Goal: Task Accomplishment & Management: Manage account settings

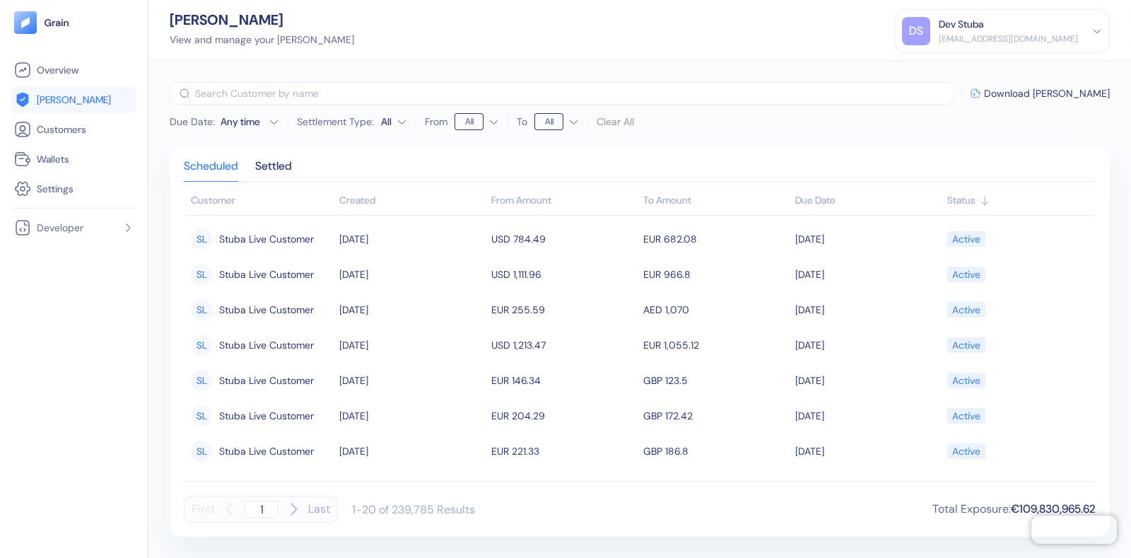
click at [70, 100] on span "[PERSON_NAME]" at bounding box center [74, 100] width 74 height 14
click at [48, 101] on span "[PERSON_NAME]" at bounding box center [74, 100] width 74 height 14
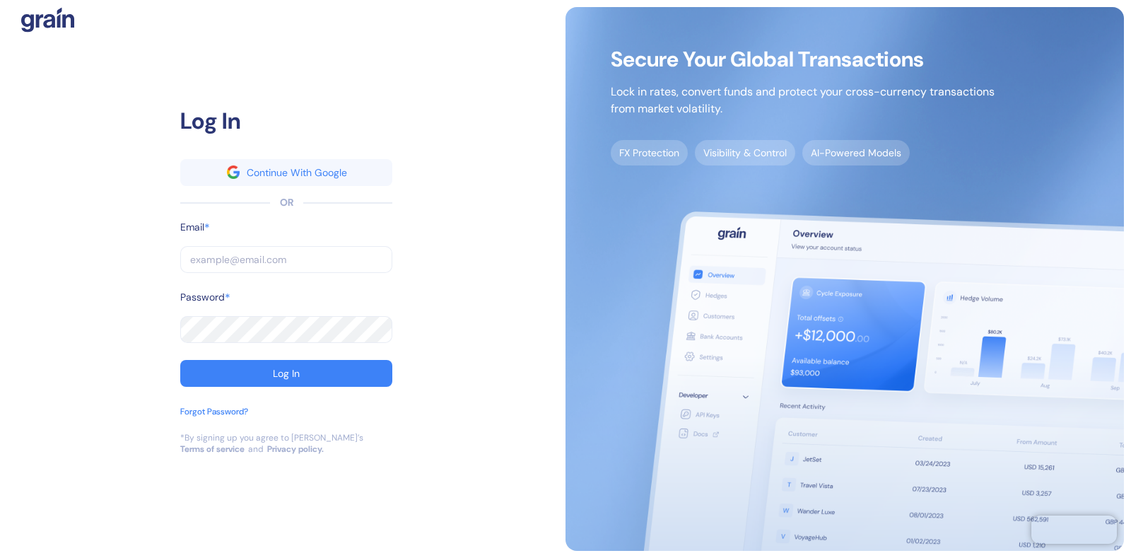
click at [218, 263] on input "text" at bounding box center [286, 259] width 212 height 27
type input "s"
type input "[EMAIL_ADDRESS][DOMAIN_NAME]"
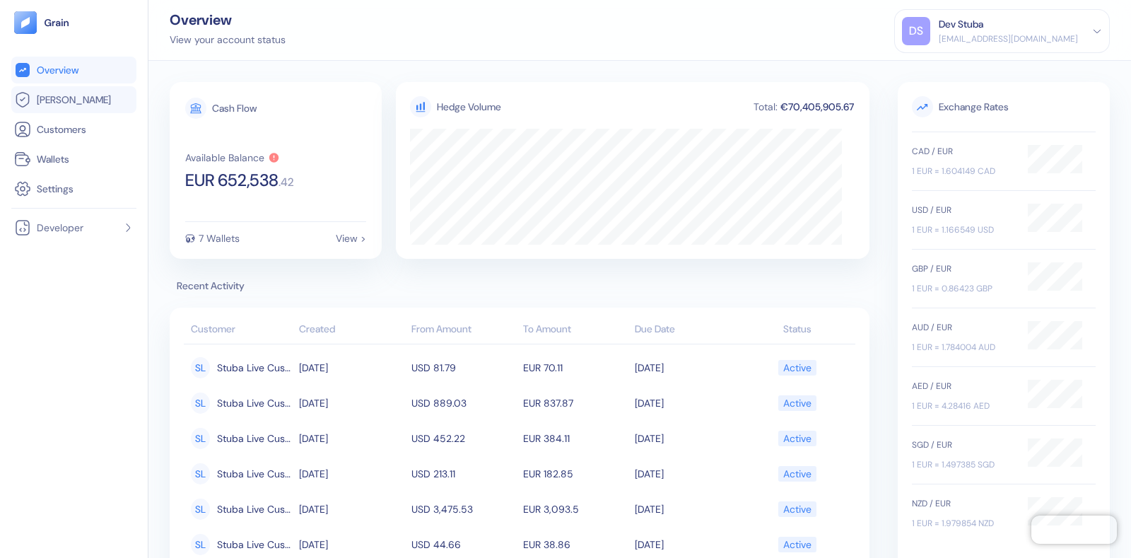
click at [45, 97] on span "[PERSON_NAME]" at bounding box center [74, 100] width 74 height 14
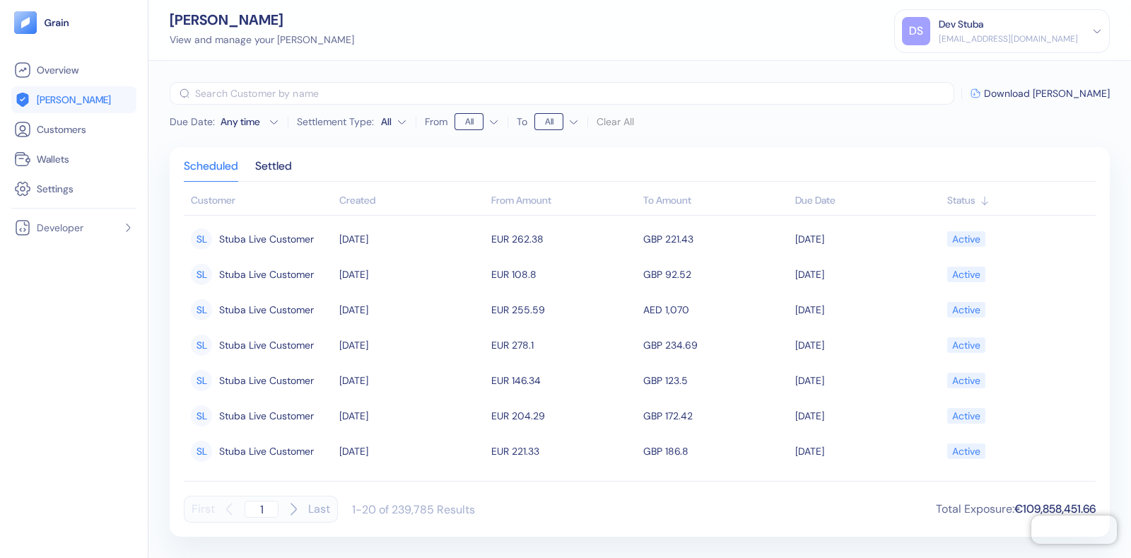
click at [983, 29] on div "Dev Stuba" at bounding box center [961, 24] width 45 height 15
click at [959, 70] on div "Sign Out" at bounding box center [939, 70] width 39 height 15
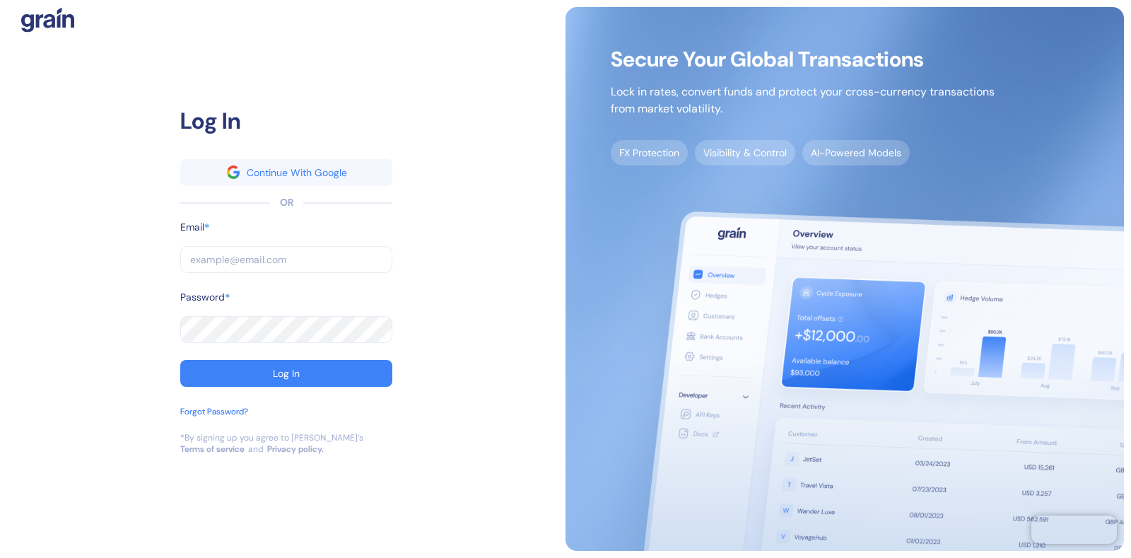
click at [205, 266] on input "text" at bounding box center [286, 259] width 212 height 27
type input "[EMAIL_ADDRESS][DOMAIN_NAME]"
